Goal: Task Accomplishment & Management: Complete application form

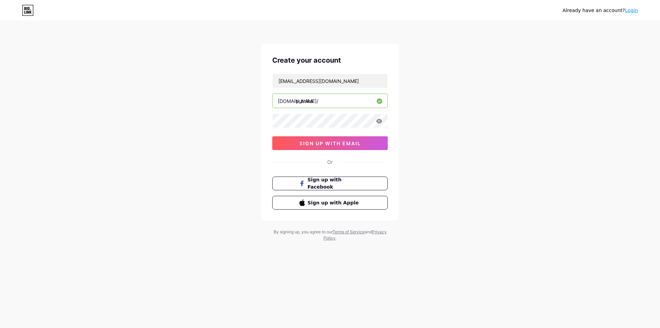
type input "[EMAIL_ADDRESS][DOMAIN_NAME]"
click at [438, 183] on div "Already have an account? Login Create your account saeedelbory30@gmail.com bio.…" at bounding box center [330, 131] width 660 height 263
drag, startPoint x: 293, startPoint y: 141, endPoint x: 521, endPoint y: 128, distance: 228.0
click at [523, 129] on div "Already have an account? Login Create your account saeedelbory30@gmail.com bio.…" at bounding box center [330, 131] width 660 height 263
click at [380, 122] on icon at bounding box center [380, 121] width 6 height 4
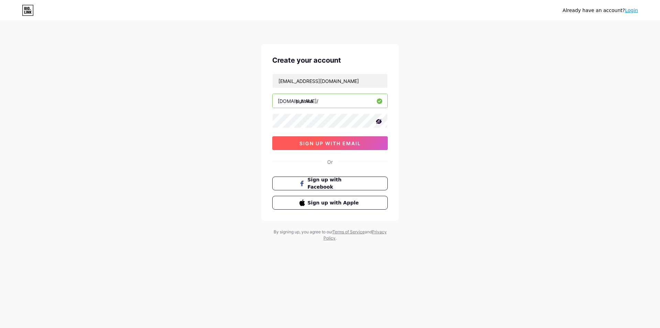
click at [364, 139] on button "sign up with email" at bounding box center [330, 143] width 116 height 14
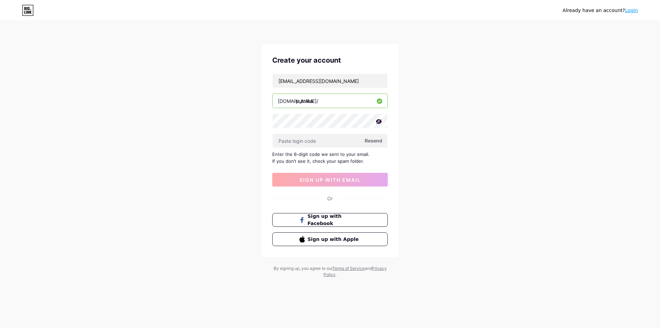
click at [381, 139] on span "Resend" at bounding box center [374, 140] width 18 height 7
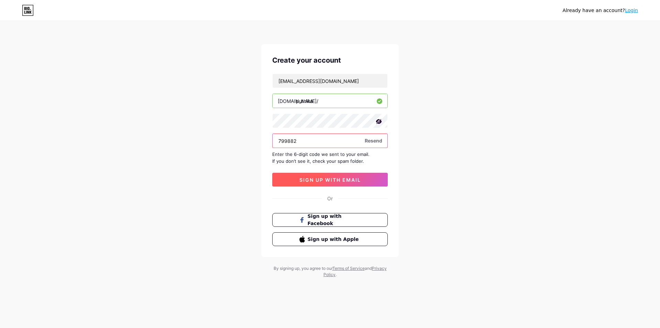
type input "799882"
click at [345, 178] on span "sign up with email" at bounding box center [331, 180] width 62 height 6
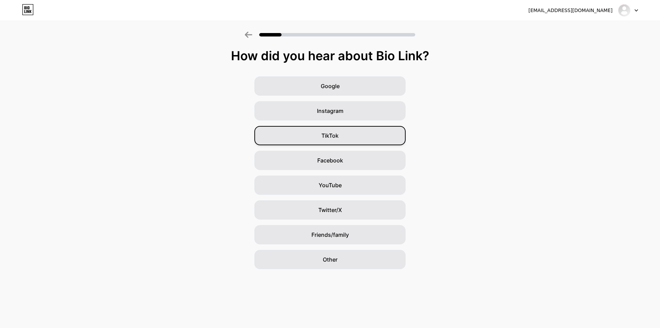
click at [337, 138] on span "TikTok" at bounding box center [330, 135] width 17 height 8
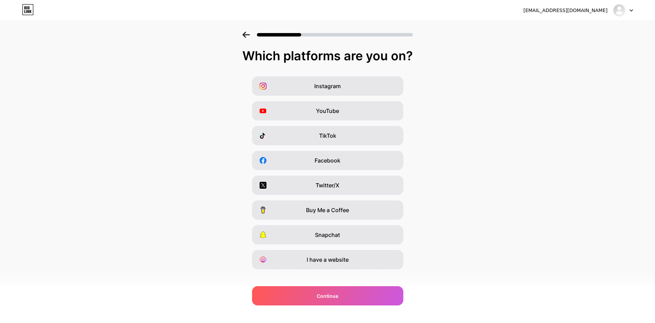
click at [334, 145] on div "Instagram YouTube TikTok Facebook Twitter/X Buy Me a Coffee Snapchat I have a w…" at bounding box center [327, 172] width 648 height 193
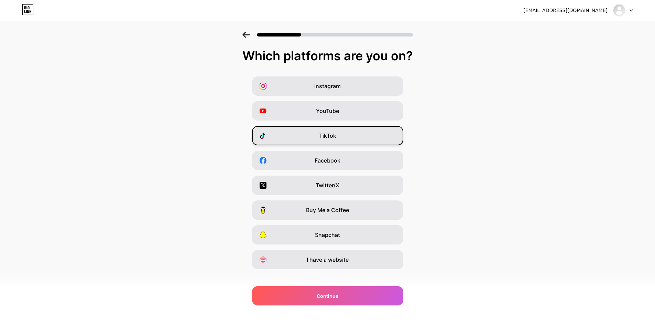
click at [318, 137] on div "TikTok" at bounding box center [327, 135] width 151 height 19
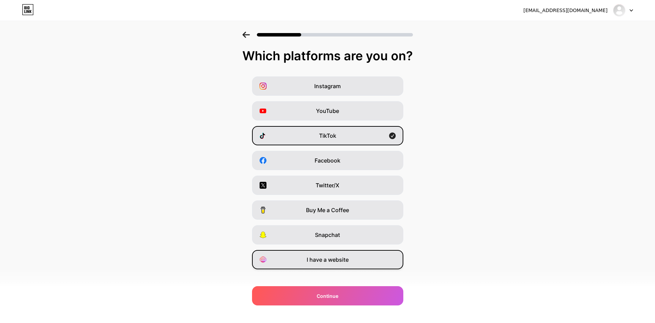
click at [328, 261] on span "I have a website" at bounding box center [328, 259] width 42 height 8
click at [352, 143] on div "TikTok" at bounding box center [327, 135] width 151 height 19
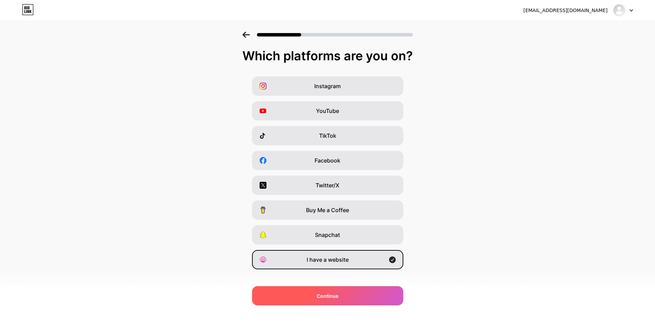
click at [329, 300] on div "Continue" at bounding box center [327, 295] width 151 height 19
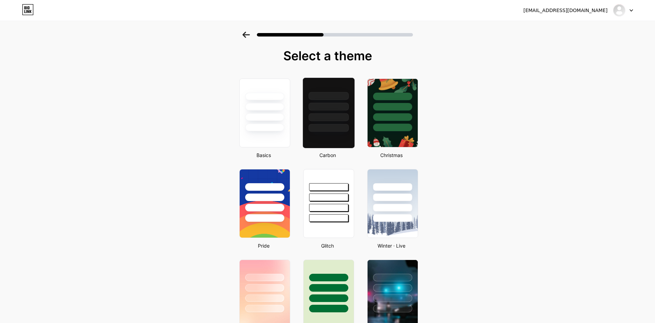
click at [327, 136] on div at bounding box center [328, 112] width 52 height 71
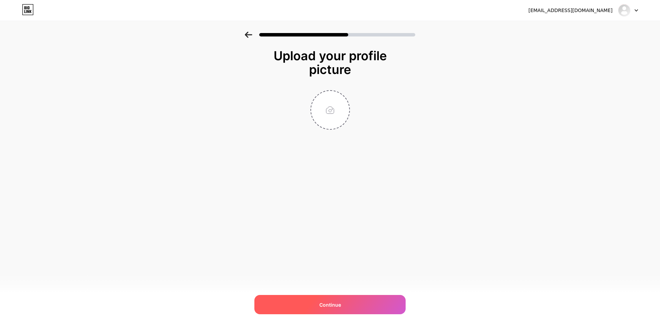
click at [332, 303] on span "Continue" at bounding box center [331, 304] width 22 height 7
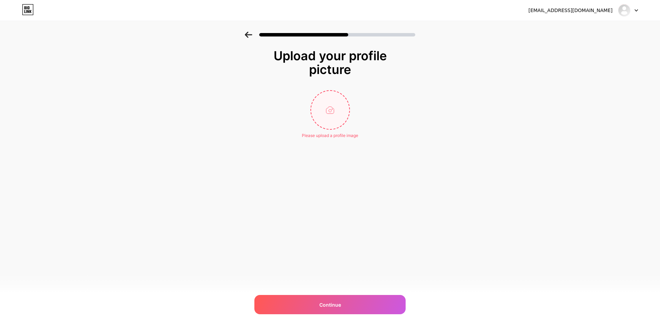
click at [333, 114] on input "file" at bounding box center [330, 110] width 38 height 38
type input "C:\fakepath\Awesome 4K Desktop Wallpapers - WallpaperAccess.jpeg"
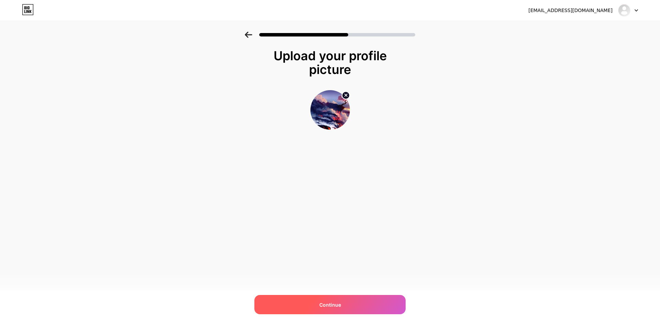
click at [316, 303] on div "Continue" at bounding box center [330, 304] width 151 height 19
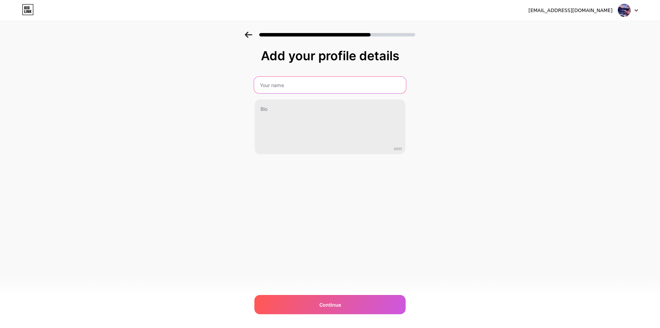
click at [294, 89] on input "text" at bounding box center [330, 85] width 152 height 17
type input "none"
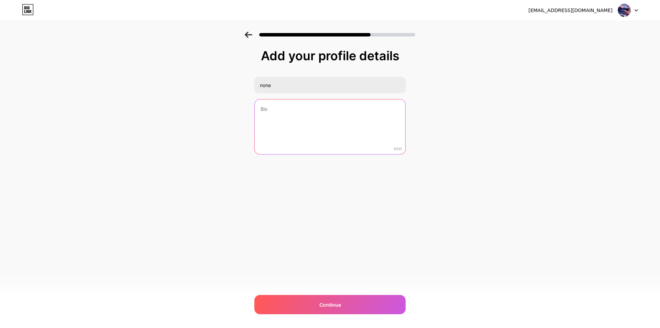
click at [293, 116] on textarea at bounding box center [330, 126] width 151 height 55
type textarea "hi"
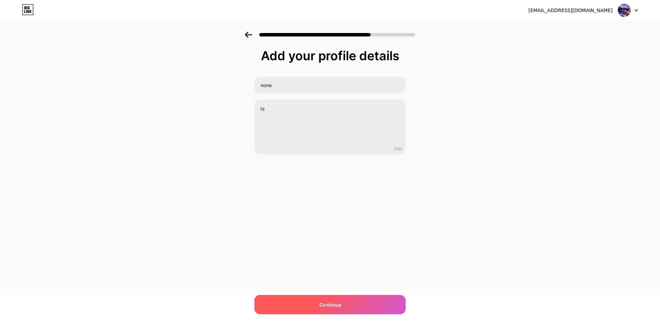
click at [321, 311] on div "Continue" at bounding box center [330, 304] width 151 height 19
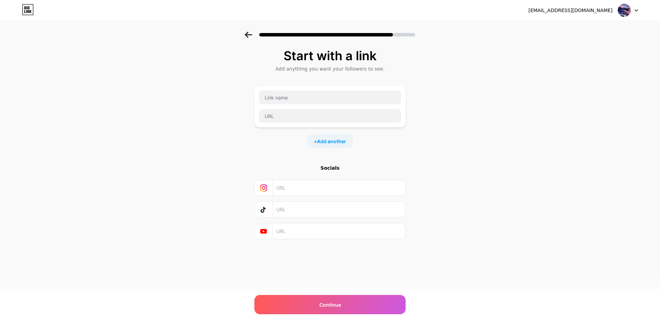
click at [225, 130] on div "Start with a link Add anything you want your followers to see. + Add another So…" at bounding box center [330, 153] width 660 height 242
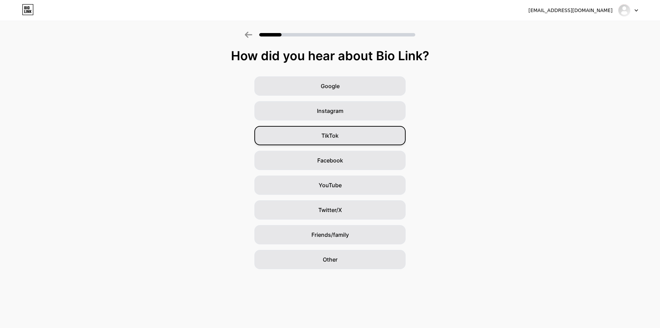
click at [334, 135] on span "TikTok" at bounding box center [330, 135] width 17 height 8
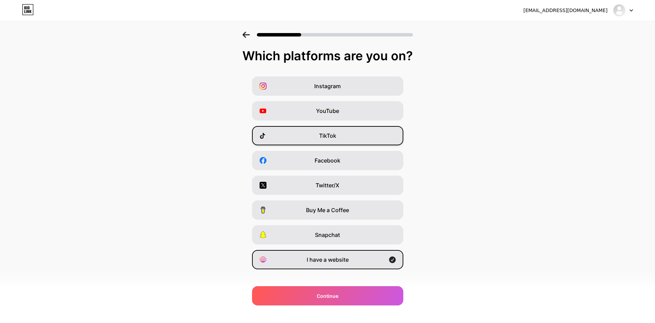
click at [347, 140] on div "TikTok" at bounding box center [327, 135] width 151 height 19
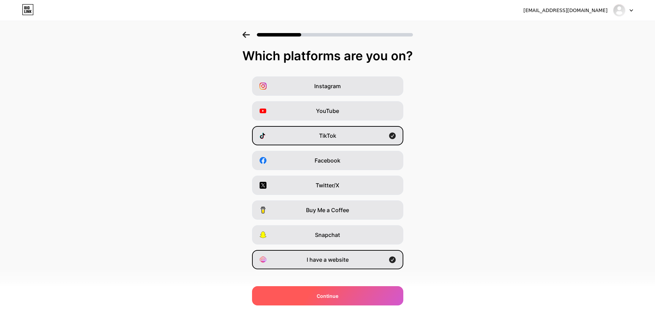
click at [355, 288] on div "Continue" at bounding box center [327, 295] width 151 height 19
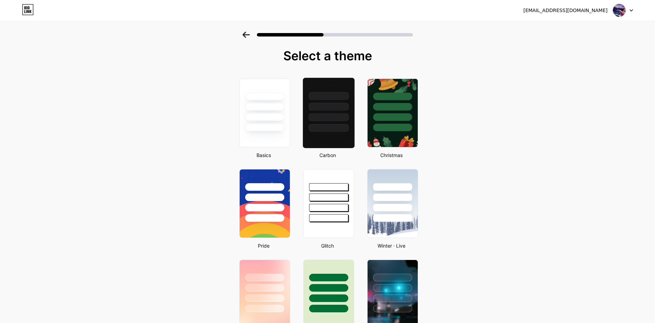
click at [341, 137] on div at bounding box center [328, 112] width 52 height 71
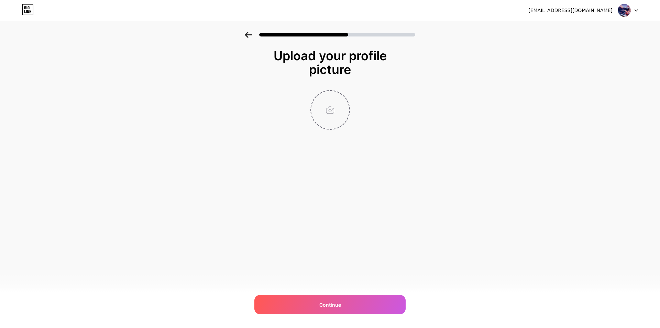
click at [323, 127] on input "file" at bounding box center [330, 110] width 38 height 38
type input "C:\fakepath\Awesome 4K Desktop Wallpapers - WallpaperAccess.jpeg"
click at [347, 315] on div "[EMAIL_ADDRESS][DOMAIN_NAME] Logout Link Copied Upload your profile picture Con…" at bounding box center [330, 164] width 660 height 328
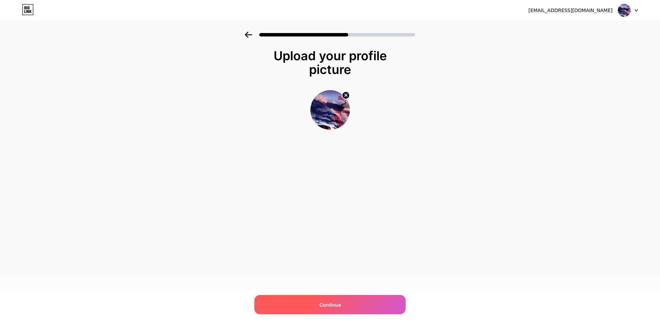
click at [346, 309] on div "Continue" at bounding box center [330, 304] width 151 height 19
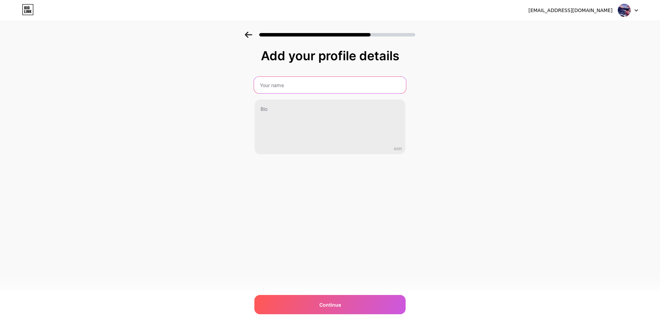
click at [298, 80] on input "text" at bounding box center [330, 85] width 152 height 17
type input "nonr"
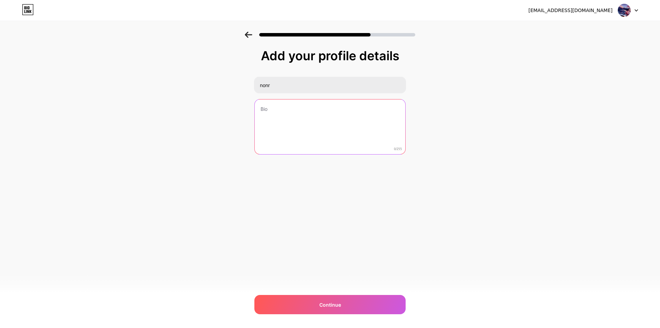
click at [269, 118] on textarea at bounding box center [330, 126] width 151 height 55
type textarea "d"
type textarea "hi"
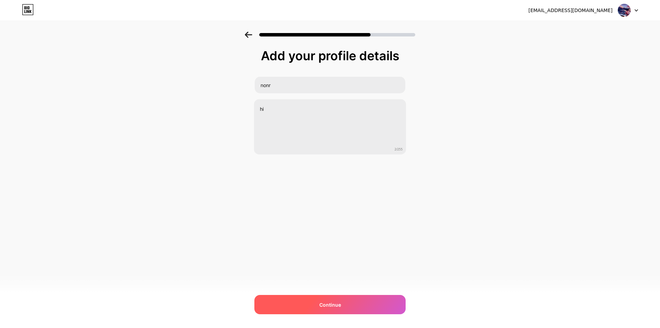
click at [368, 312] on div "Continue" at bounding box center [330, 304] width 151 height 19
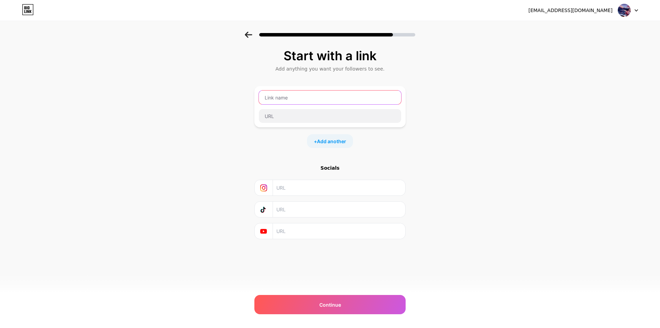
click at [321, 102] on input "text" at bounding box center [330, 97] width 142 height 14
type input "d"
type input "hi"
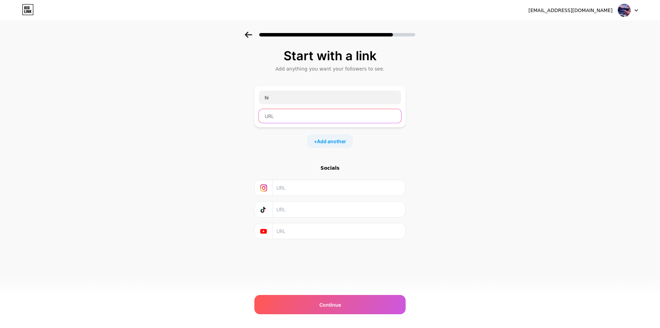
click at [287, 119] on input "text" at bounding box center [330, 116] width 142 height 14
drag, startPoint x: 398, startPoint y: 155, endPoint x: 386, endPoint y: 155, distance: 11.4
click at [395, 155] on div "Start with a link Add anything you want your followers to see. hi + Add another…" at bounding box center [330, 144] width 151 height 190
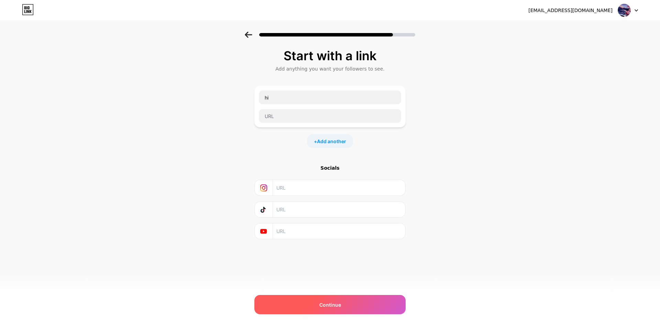
click at [341, 303] on span "Continue" at bounding box center [331, 304] width 22 height 7
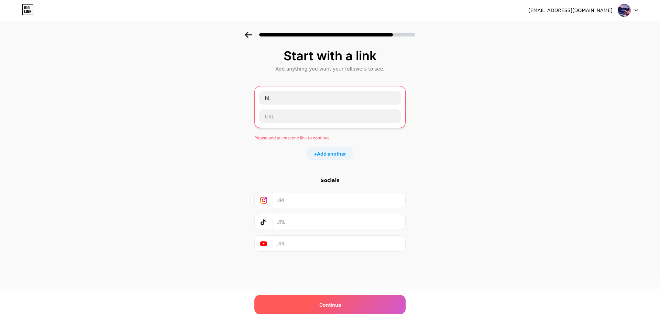
click at [341, 303] on span "Continue" at bounding box center [331, 304] width 22 height 7
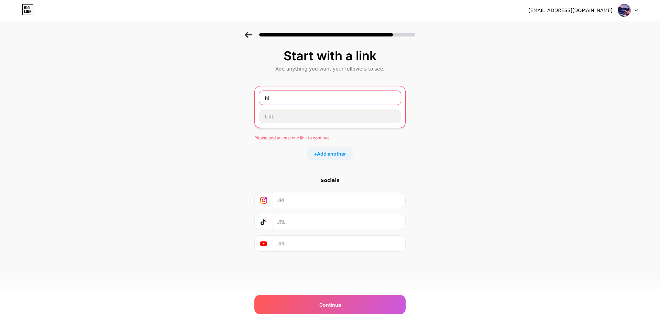
drag, startPoint x: 311, startPoint y: 99, endPoint x: 177, endPoint y: 92, distance: 134.3
click at [177, 92] on div "Start with a link Add anything you want your followers to see. hi Please add at…" at bounding box center [330, 159] width 660 height 254
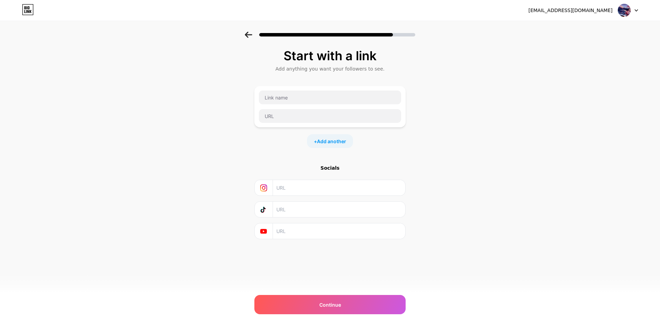
click at [489, 144] on div "Start with a link Add anything you want your followers to see. + Add another So…" at bounding box center [330, 153] width 660 height 242
click at [332, 168] on div "Socials" at bounding box center [330, 167] width 151 height 7
click at [471, 227] on div "Start with a link Add anything you want your followers to see. + Add another So…" at bounding box center [330, 153] width 660 height 242
click at [333, 139] on span "Add another" at bounding box center [331, 141] width 29 height 7
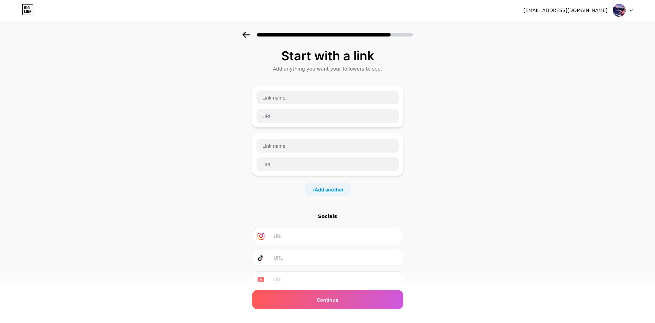
click at [335, 192] on span "Add another" at bounding box center [329, 189] width 29 height 7
click at [330, 234] on span "Add another" at bounding box center [329, 237] width 29 height 7
click at [330, 236] on div at bounding box center [327, 250] width 151 height 41
click at [329, 245] on input "text" at bounding box center [328, 242] width 142 height 14
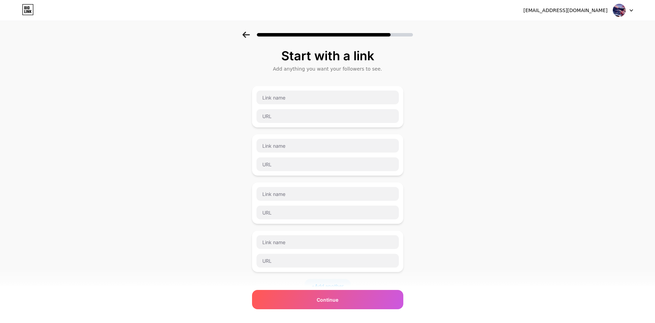
click at [511, 238] on div "Start with a link Add anything you want your followers to see. + Add another So…" at bounding box center [327, 225] width 655 height 386
